Goal: Navigation & Orientation: Find specific page/section

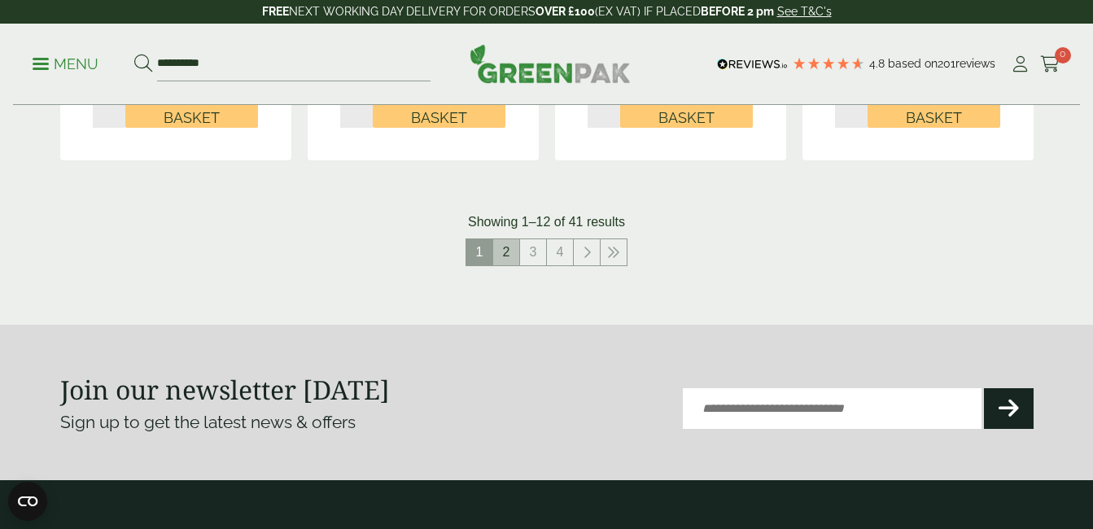
click at [504, 254] on link "2" at bounding box center [506, 252] width 26 height 26
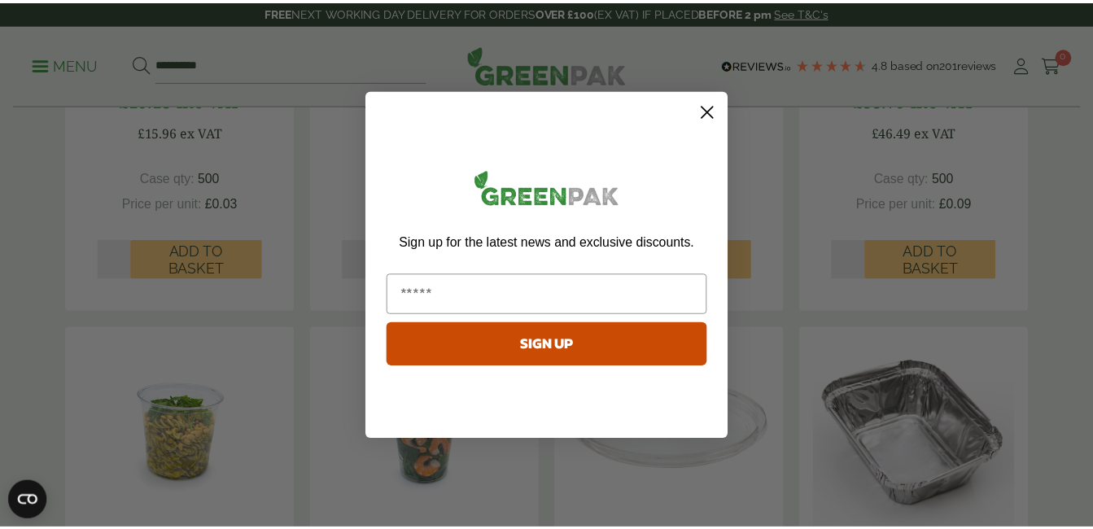
scroll to position [569, 0]
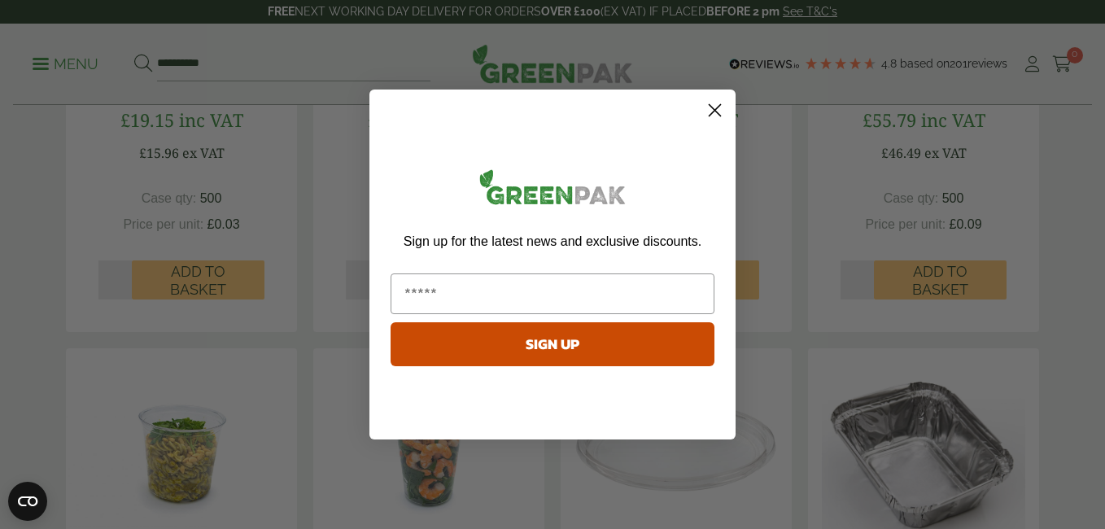
drag, startPoint x: 714, startPoint y: 103, endPoint x: 669, endPoint y: 140, distance: 57.8
click at [714, 101] on circle "Close dialog" at bounding box center [714, 110] width 27 height 27
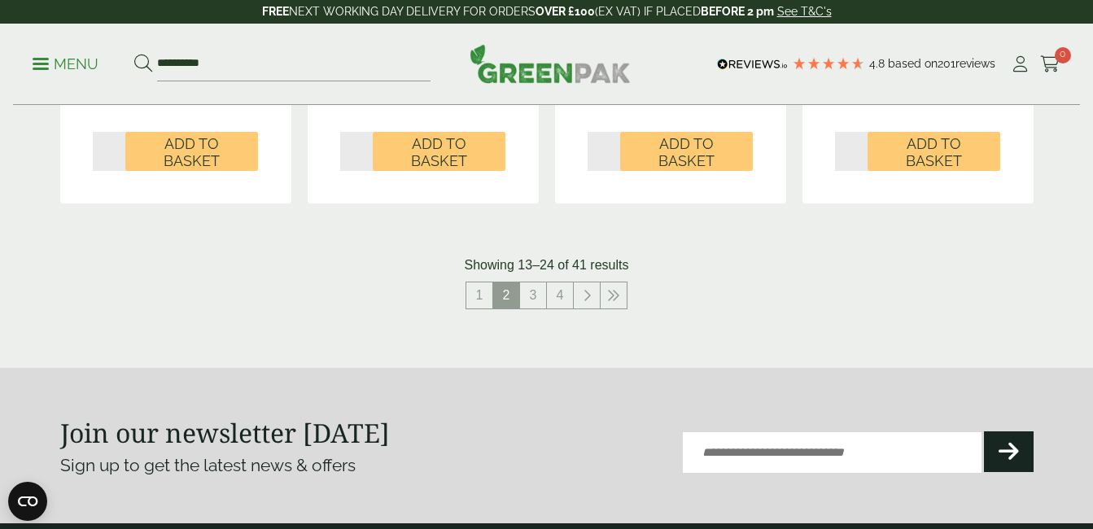
scroll to position [1871, 0]
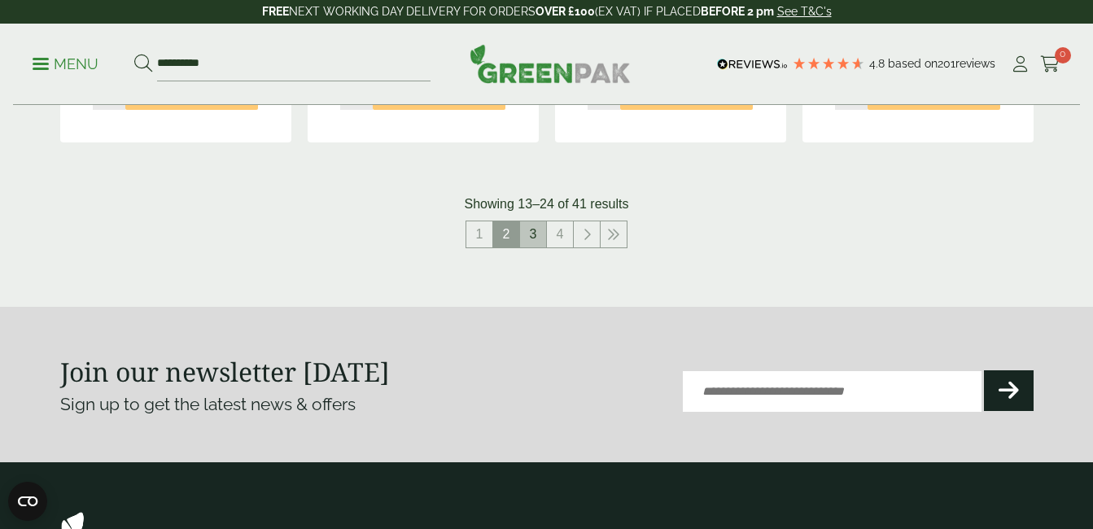
click at [535, 233] on link "3" at bounding box center [533, 234] width 26 height 26
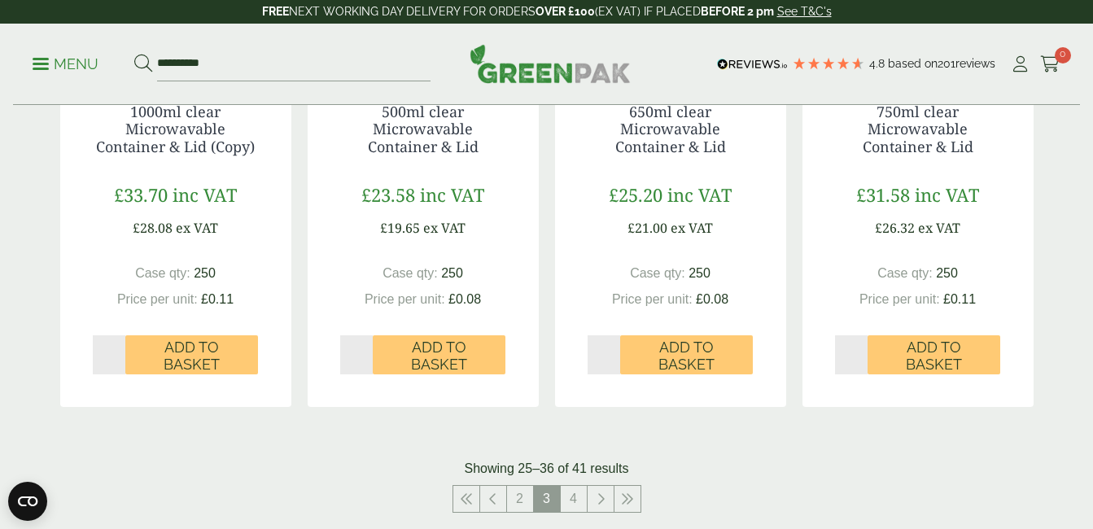
scroll to position [1790, 0]
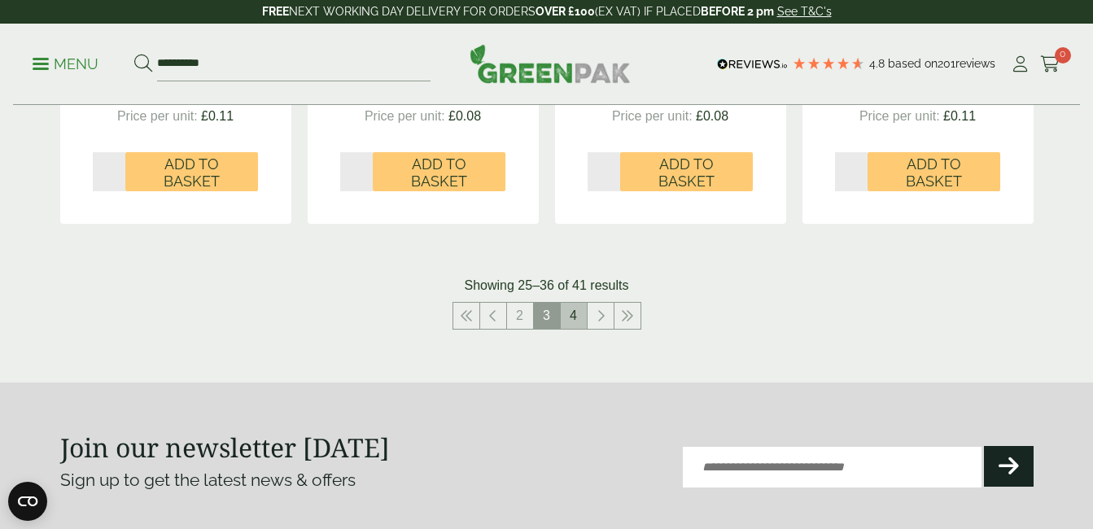
click at [575, 308] on link "4" at bounding box center [574, 316] width 26 height 26
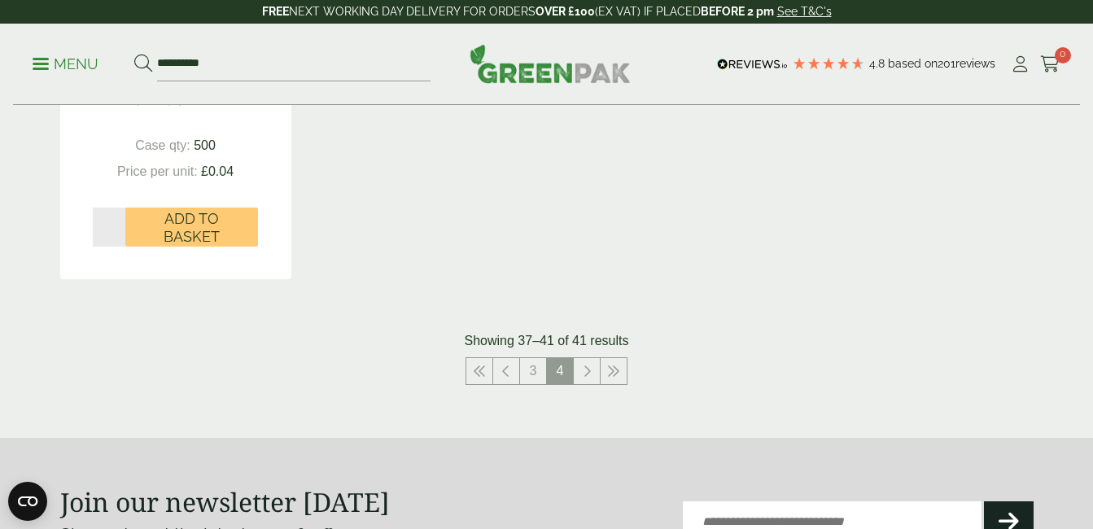
scroll to position [1302, 0]
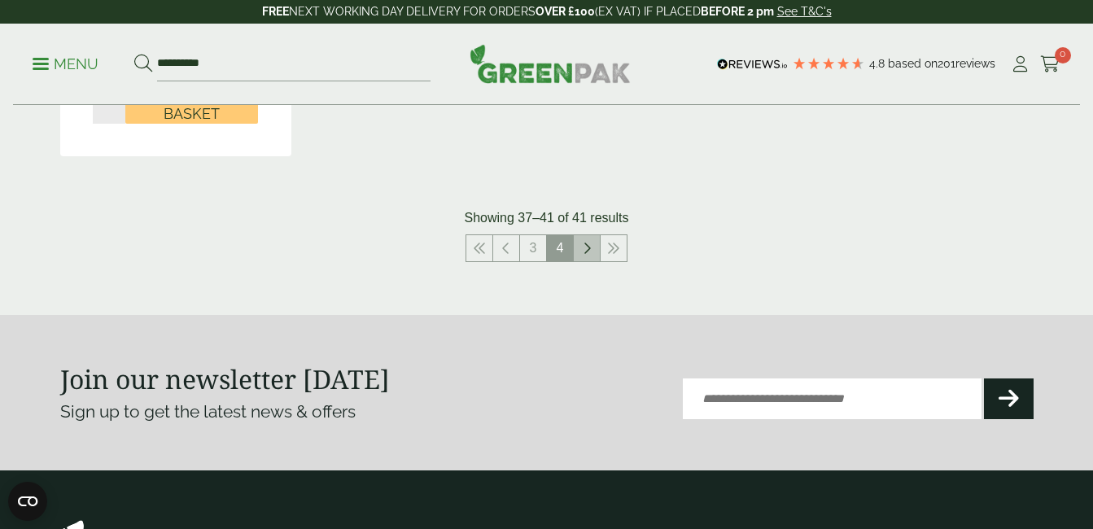
click at [589, 257] on link at bounding box center [587, 248] width 26 height 26
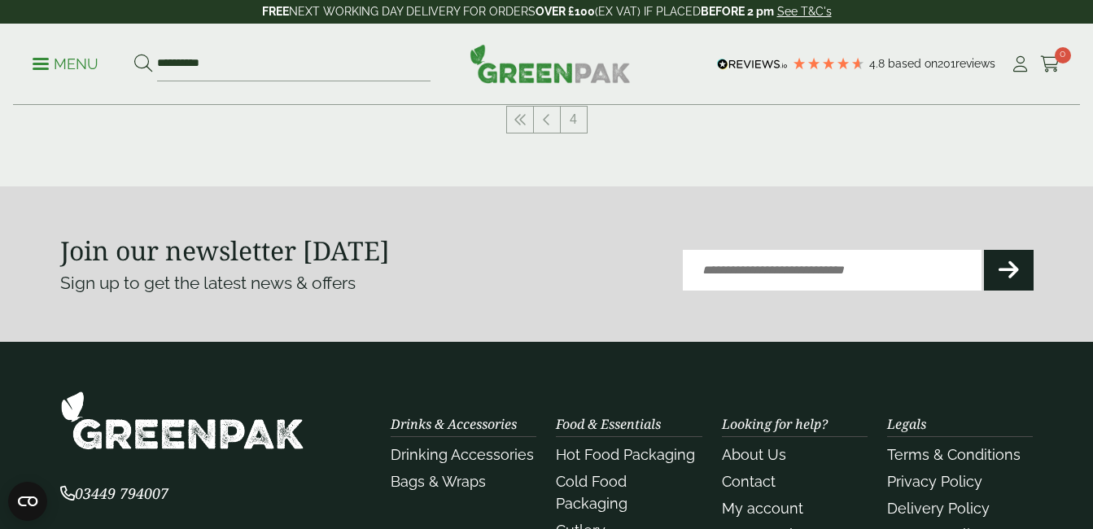
scroll to position [656, 0]
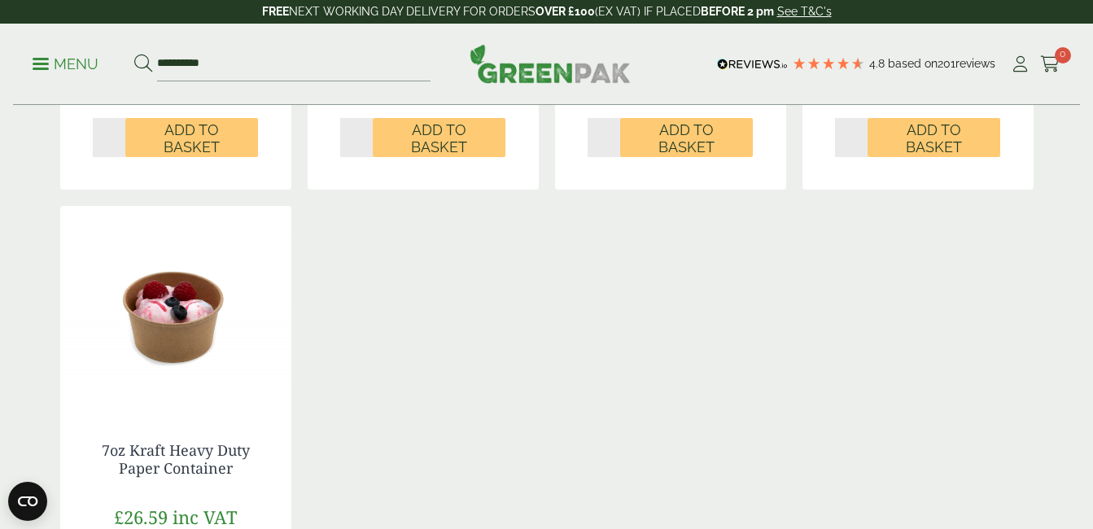
scroll to position [1679, 0]
